Goal: Information Seeking & Learning: Understand process/instructions

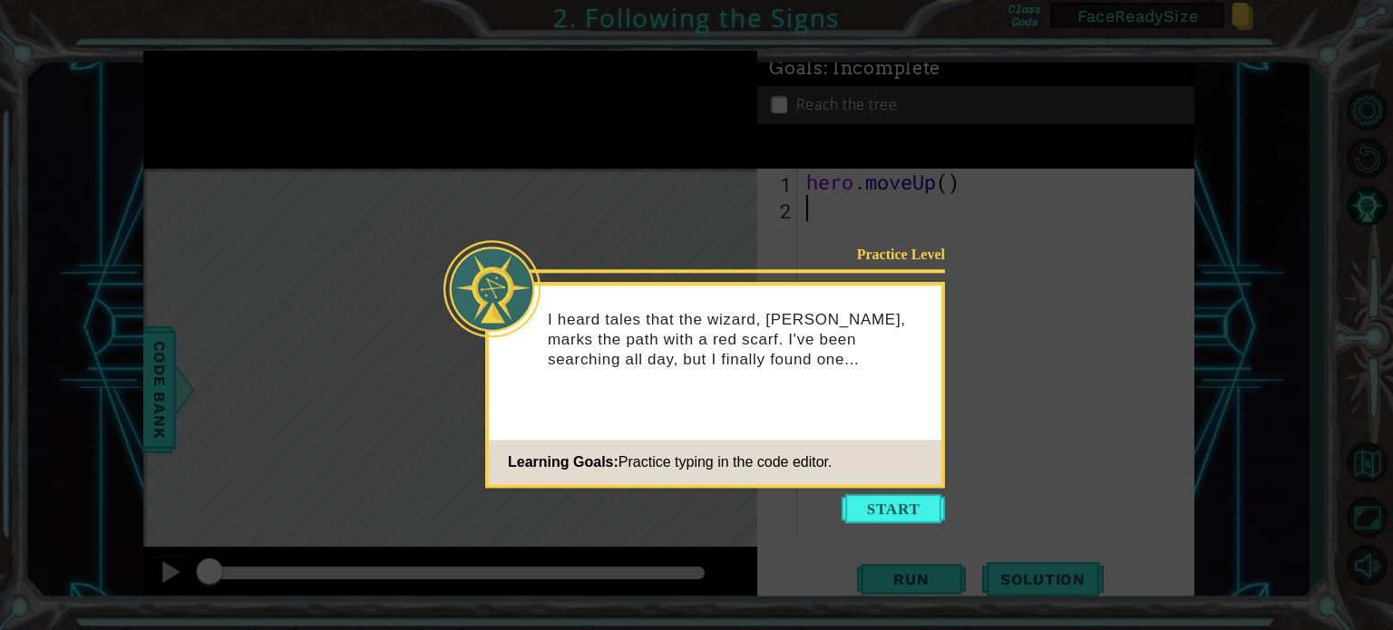
click at [885, 507] on button "Start" at bounding box center [892, 508] width 103 height 29
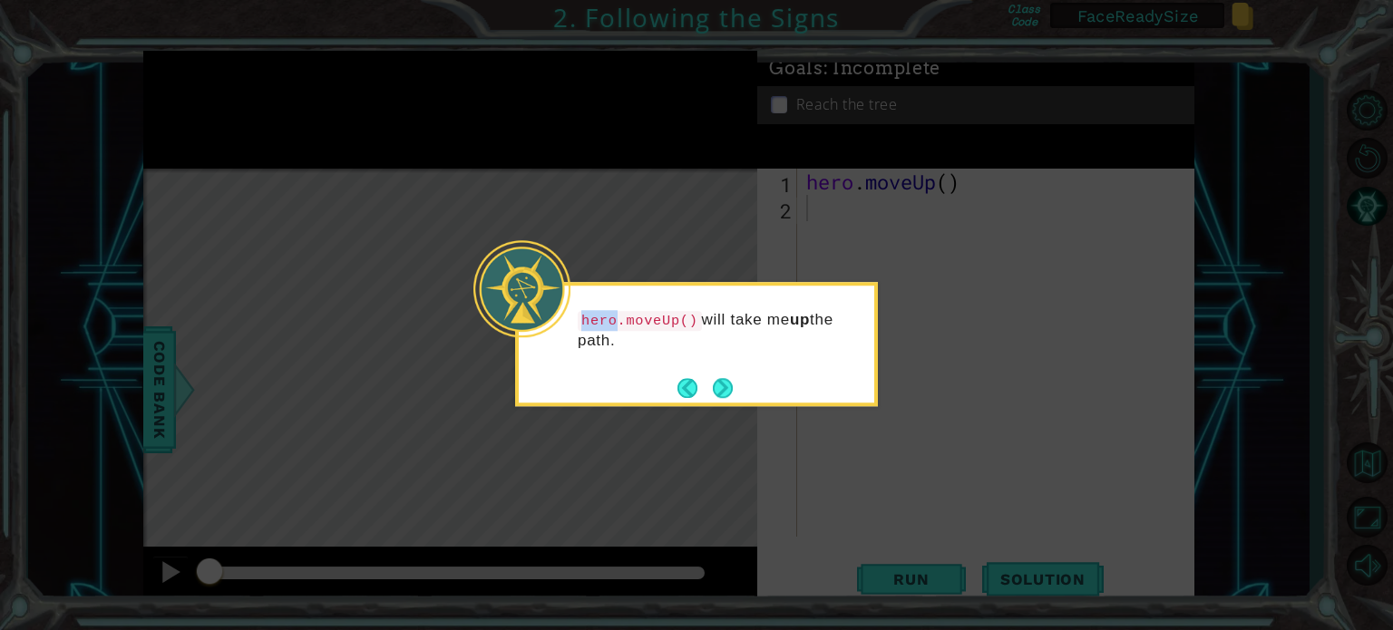
drag, startPoint x: 578, startPoint y: 325, endPoint x: 613, endPoint y: 321, distance: 34.7
click at [613, 321] on code "hero.moveUp()" at bounding box center [640, 321] width 124 height 20
drag, startPoint x: 625, startPoint y: 318, endPoint x: 687, endPoint y: 324, distance: 62.8
click at [687, 324] on code "hero.moveUp()" at bounding box center [640, 321] width 124 height 20
click at [684, 342] on p "hero.moveUp() will take me up the path." at bounding box center [720, 330] width 284 height 41
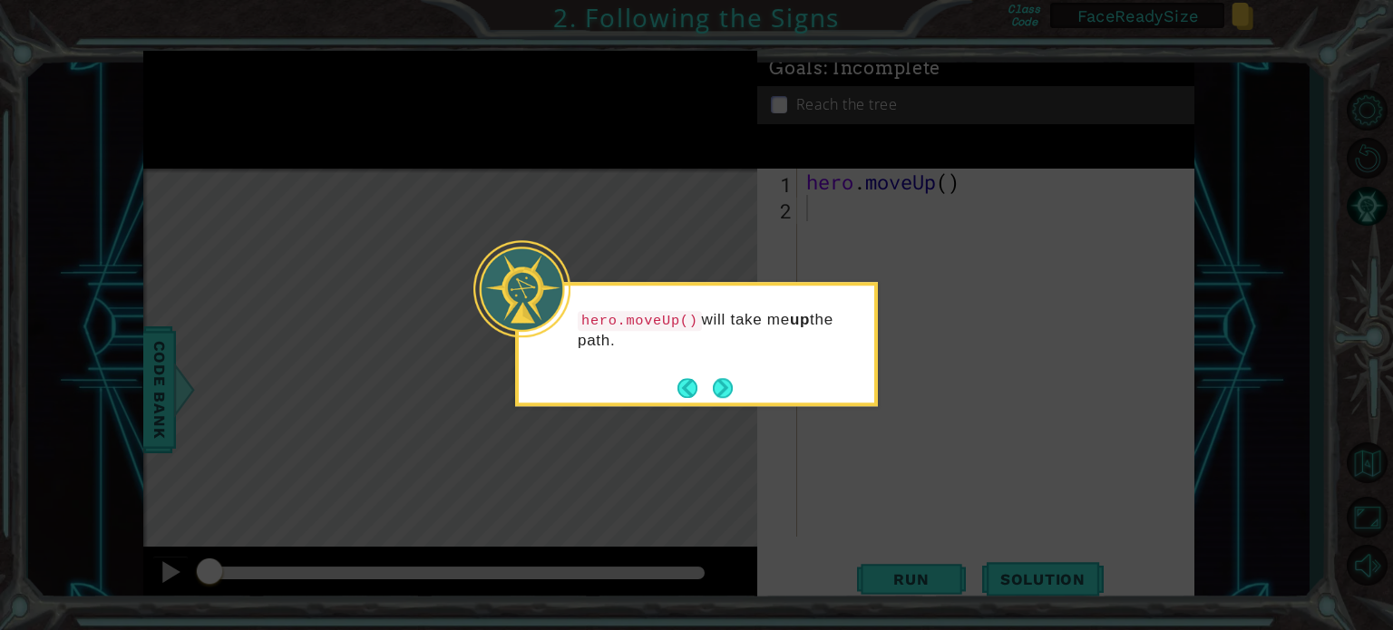
click at [602, 322] on code "hero.moveUp()" at bounding box center [640, 321] width 124 height 20
drag, startPoint x: 623, startPoint y: 322, endPoint x: 685, endPoint y: 329, distance: 63.0
click at [685, 329] on code "hero.moveUp()" at bounding box center [640, 321] width 124 height 20
click at [686, 329] on code "hero.moveUp()" at bounding box center [640, 321] width 124 height 20
drag, startPoint x: 624, startPoint y: 319, endPoint x: 691, endPoint y: 328, distance: 67.7
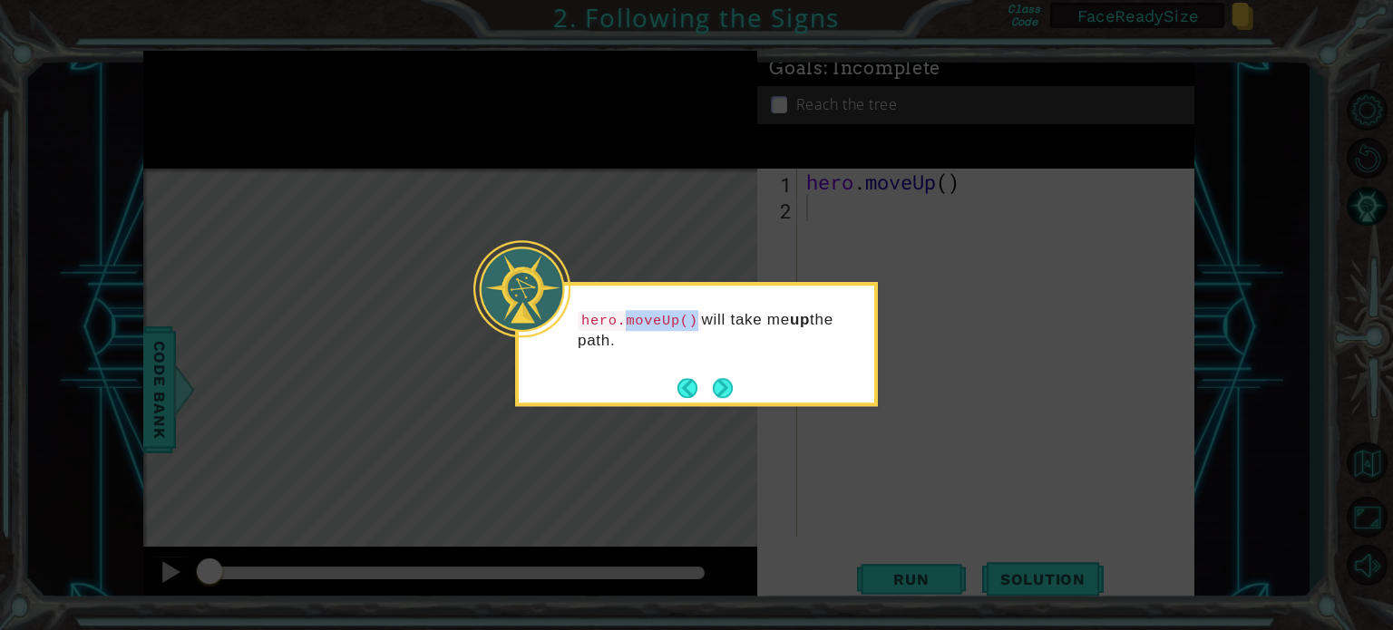
click at [691, 328] on code "hero.moveUp()" at bounding box center [640, 321] width 124 height 20
click at [728, 388] on button "Next" at bounding box center [723, 388] width 22 height 22
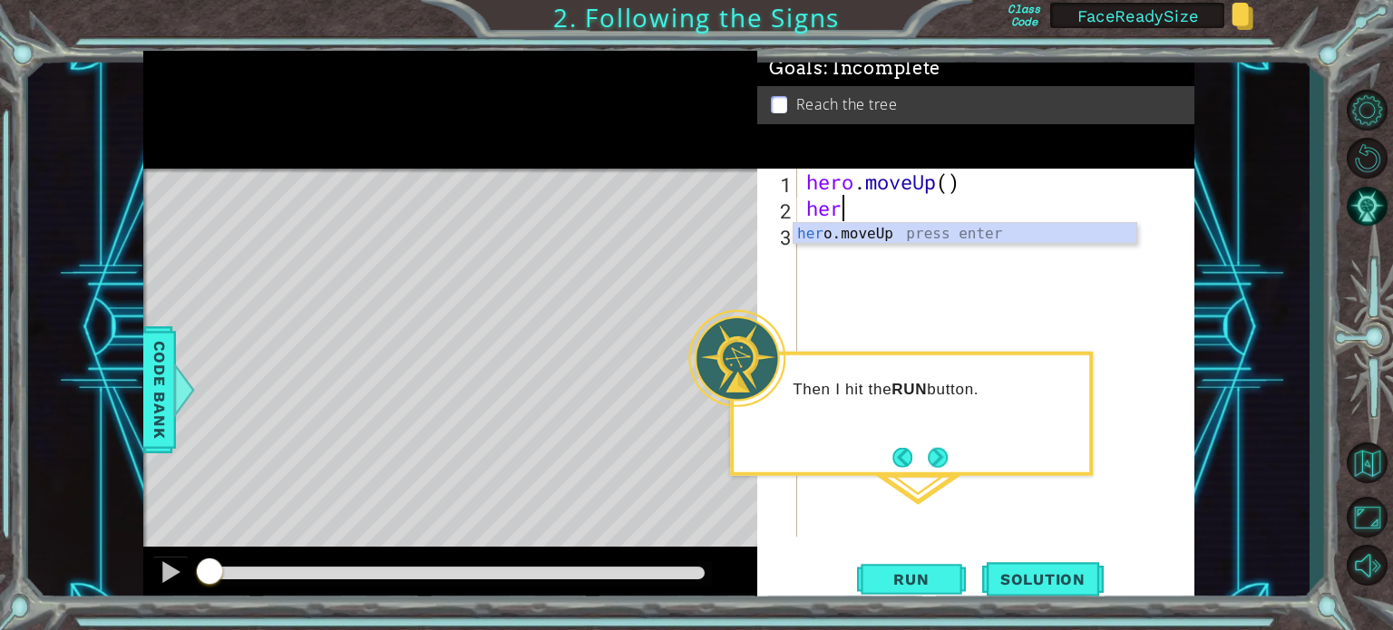
type textarea "hero"
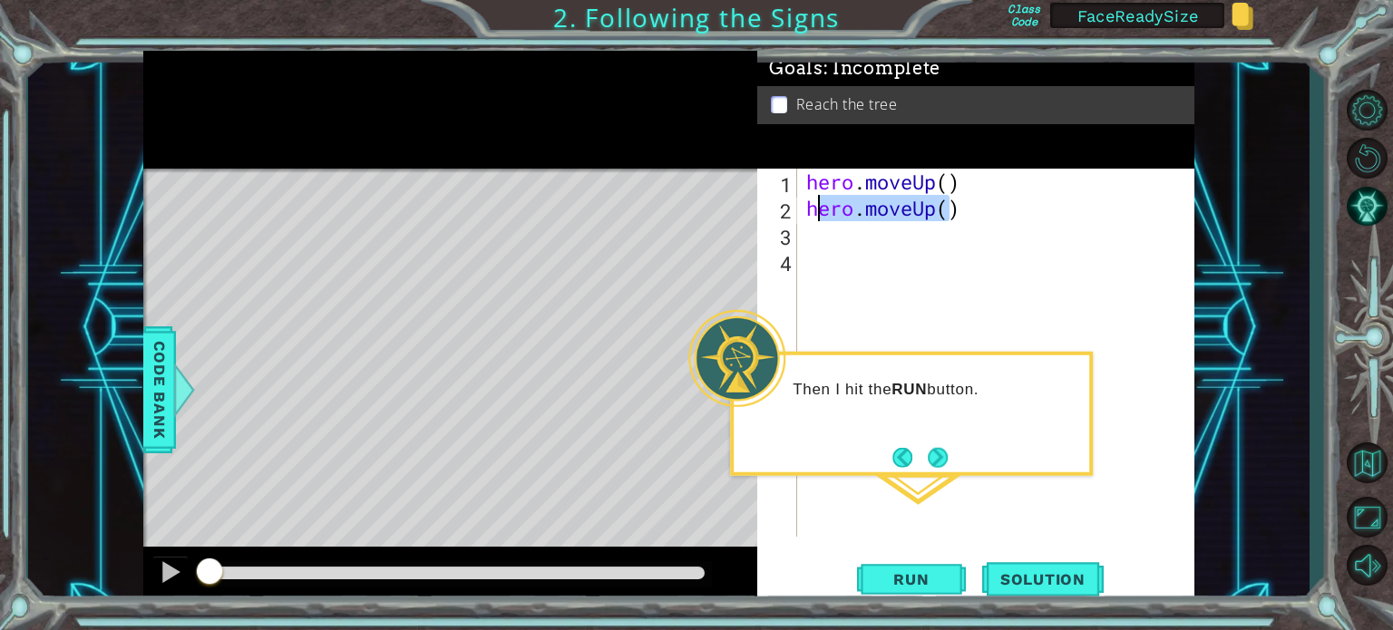
drag, startPoint x: 949, startPoint y: 217, endPoint x: 820, endPoint y: 211, distance: 129.8
click at [820, 211] on div "hero . moveUp ( ) hero . moveUp ( )" at bounding box center [1000, 379] width 396 height 421
type textarea "hero.moveUp()"
click at [828, 249] on div "hero . moveUp ( ) hero . moveUp ( )" at bounding box center [1000, 379] width 396 height 421
click at [956, 208] on div "hero . moveUp ( ) hero . moveUp ( )" at bounding box center [1000, 379] width 396 height 421
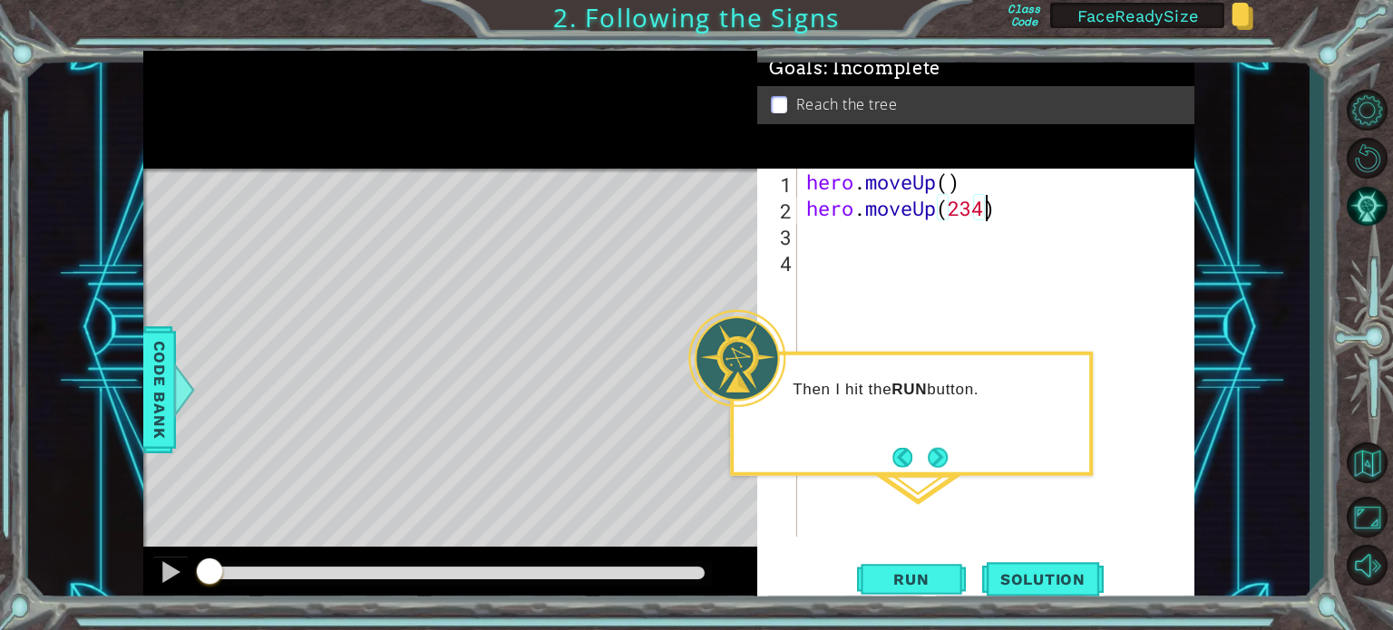
scroll to position [0, 7]
click at [967, 217] on div "hero . moveUp ( ) hero . moveUp ( 2345 )" at bounding box center [1000, 379] width 396 height 421
click at [947, 180] on div "hero . moveUp ( ) hero . moveUp ( )" at bounding box center [1000, 379] width 396 height 421
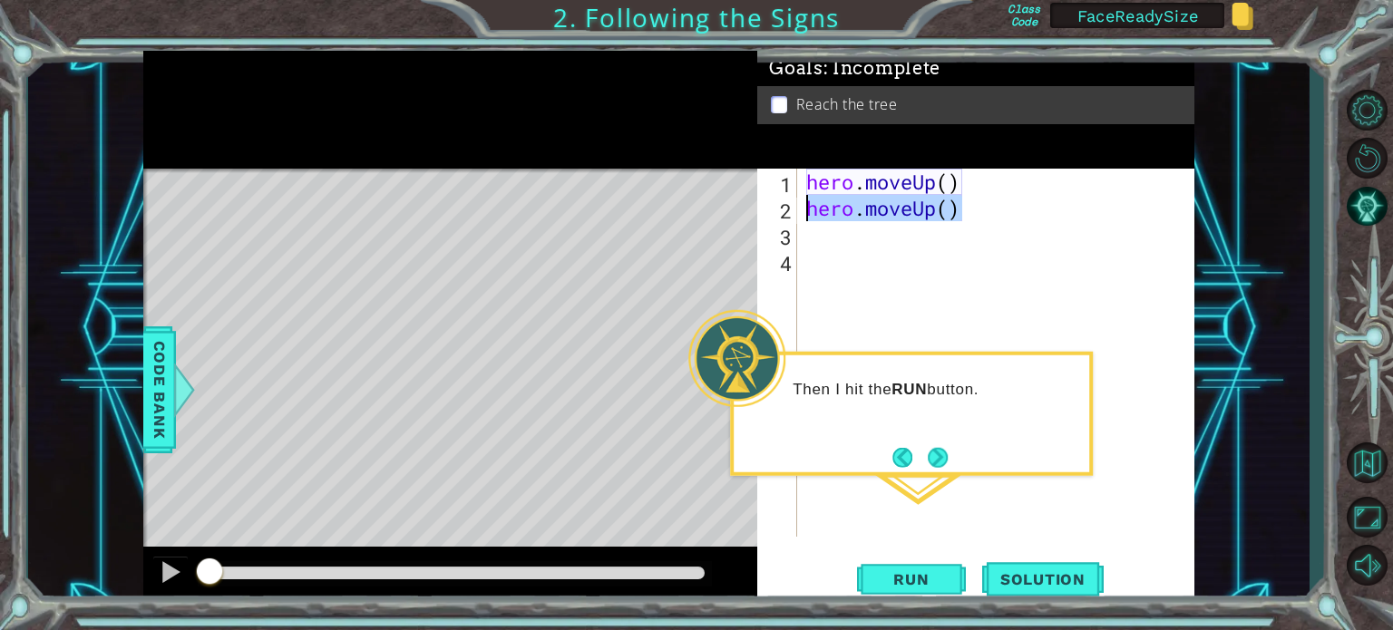
drag, startPoint x: 965, startPoint y: 211, endPoint x: 796, endPoint y: 211, distance: 168.6
click at [796, 211] on div "hero.moveUp() 1 2 3 4 hero . moveUp ( ) hero . moveUp ( ) ההההההההההההההההההההה…" at bounding box center [973, 353] width 432 height 368
click at [956, 182] on div "hero . moveUp ( ) hero . moveUp ( )" at bounding box center [1000, 379] width 396 height 421
type textarea "hero.moveUp(3)"
